Goal: Transaction & Acquisition: Obtain resource

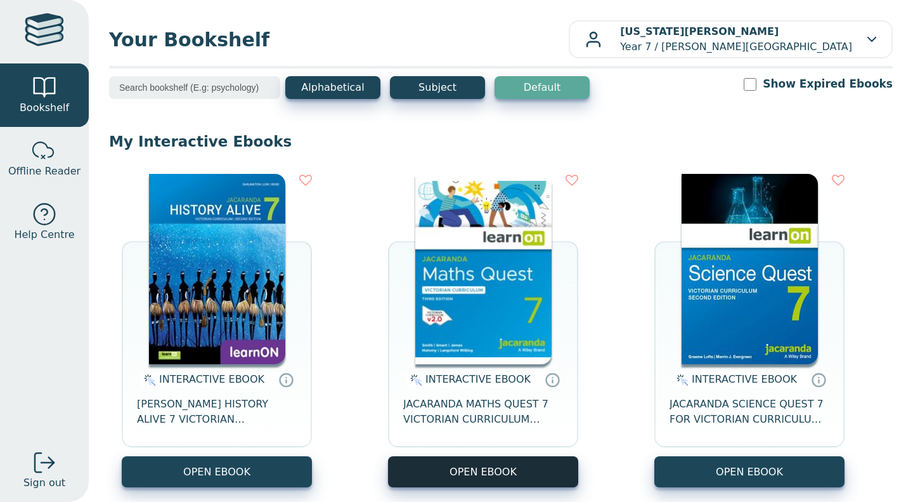
click at [530, 466] on button "OPEN EBOOK" at bounding box center [483, 471] width 190 height 31
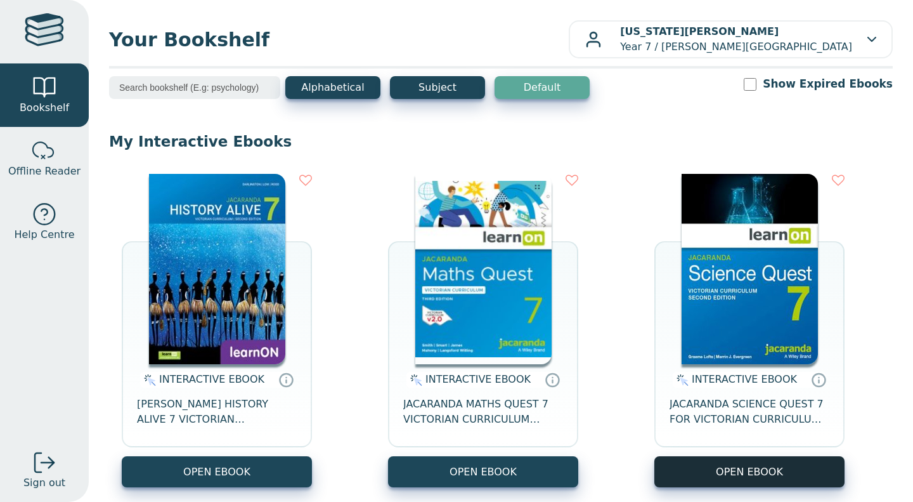
click at [770, 469] on button "OPEN EBOOK" at bounding box center [749, 471] width 190 height 31
click at [705, 464] on button "OPEN EBOOK" at bounding box center [749, 471] width 190 height 31
